Goal: Task Accomplishment & Management: Use online tool/utility

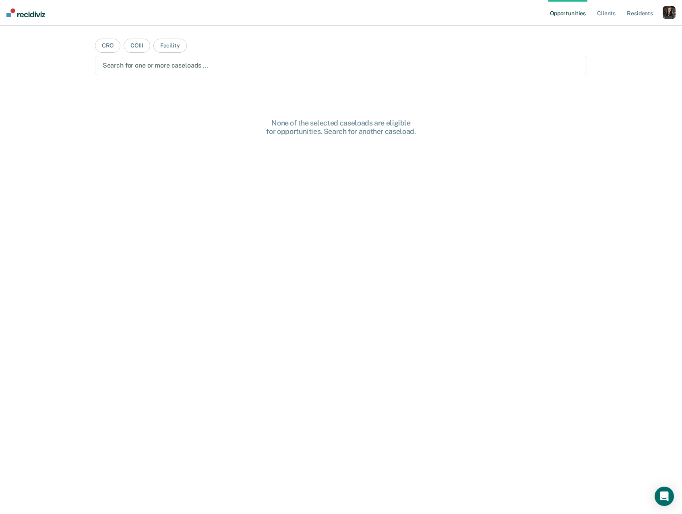
click at [668, 15] on div "button" at bounding box center [669, 12] width 13 height 13
click at [611, 33] on link "Profile" at bounding box center [636, 32] width 65 height 7
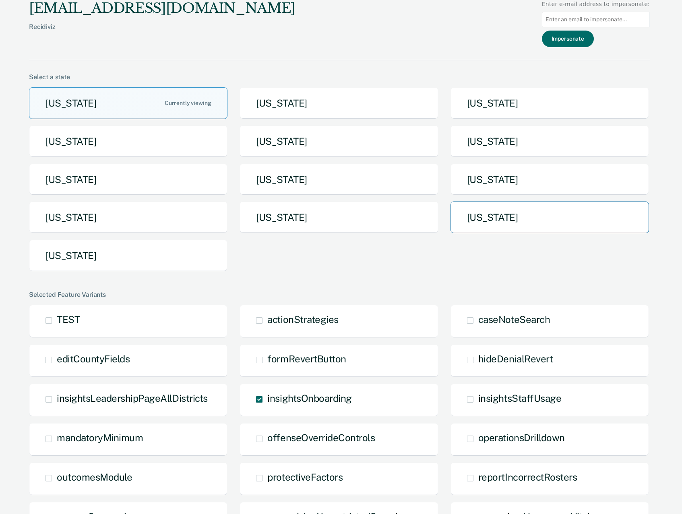
click at [495, 228] on button "[US_STATE]" at bounding box center [549, 218] width 198 height 32
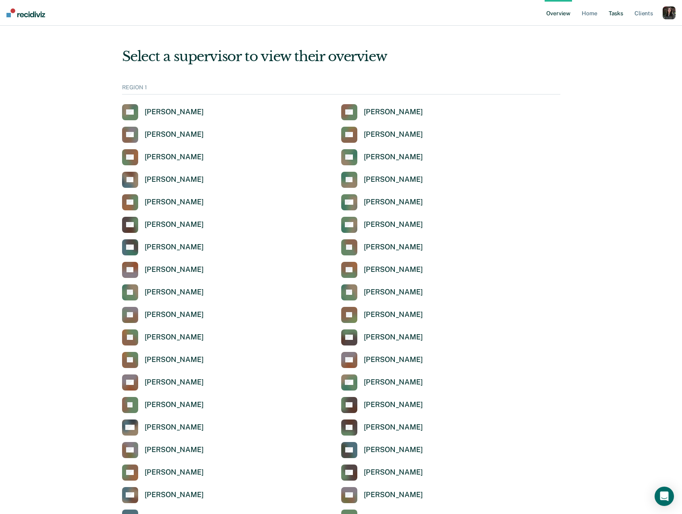
click at [619, 14] on link "Tasks" at bounding box center [616, 13] width 18 height 26
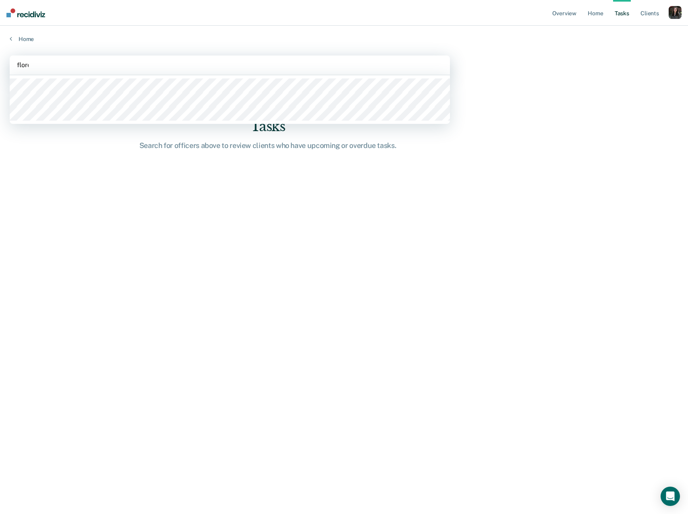
type input "flores"
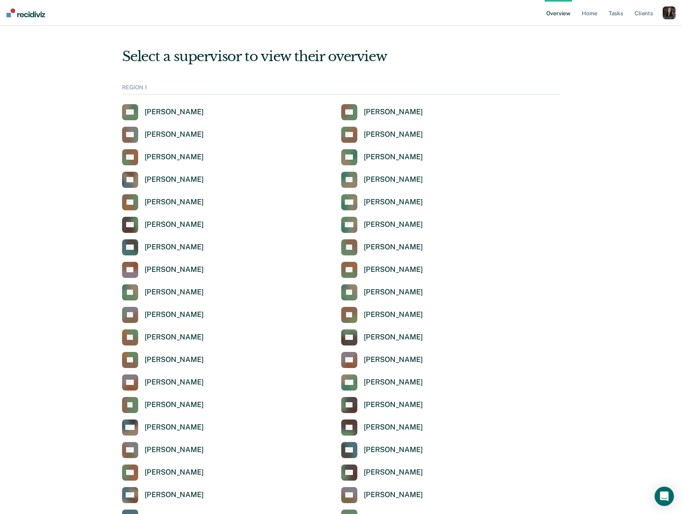
click at [666, 19] on div "button" at bounding box center [668, 12] width 13 height 13
click at [617, 29] on link "Profile" at bounding box center [636, 32] width 65 height 7
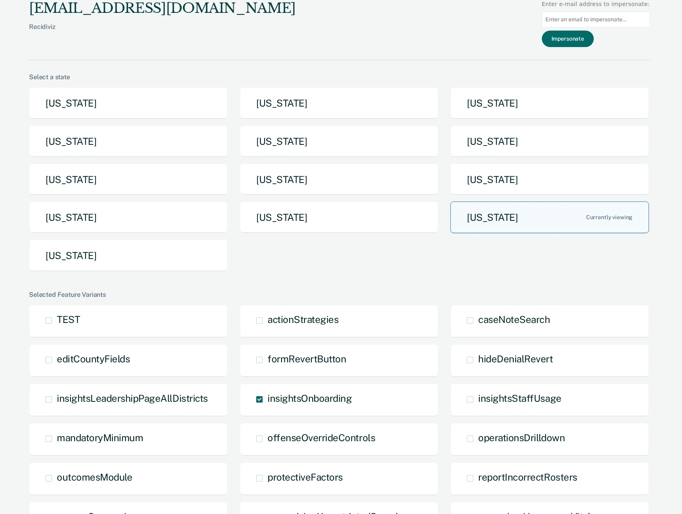
click at [540, 204] on button "[US_STATE]" at bounding box center [549, 218] width 198 height 32
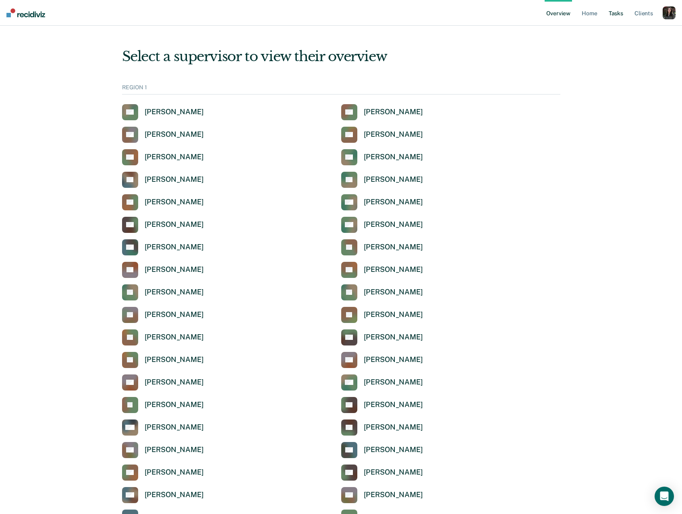
click at [623, 13] on link "Tasks" at bounding box center [616, 13] width 18 height 26
